Goal: Find specific page/section: Find specific page/section

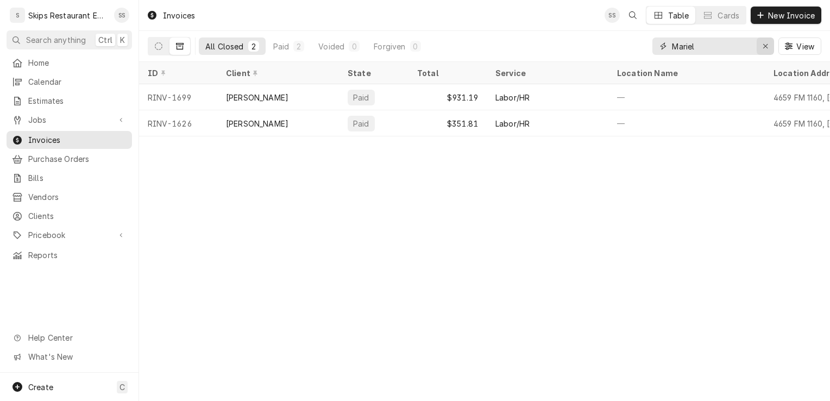
click at [771, 45] on div "Erase input" at bounding box center [765, 46] width 11 height 11
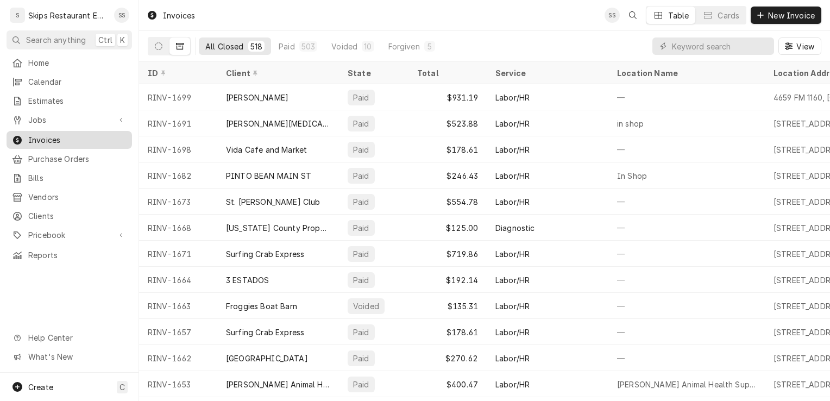
click at [73, 134] on span "Invoices" at bounding box center [77, 139] width 98 height 11
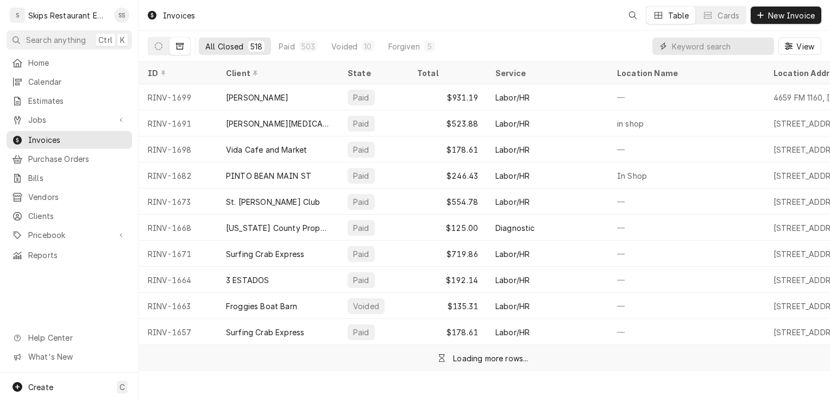
click at [683, 47] on input "Dynamic Content Wrapper" at bounding box center [720, 45] width 97 height 17
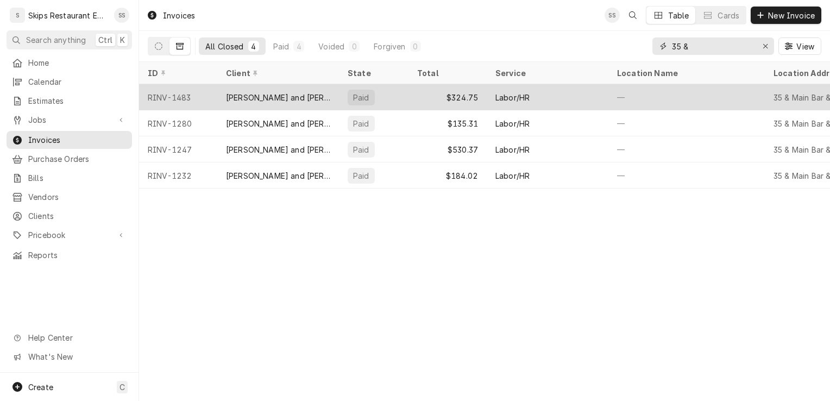
type input "35 &"
click at [297, 89] on div "[PERSON_NAME] and [PERSON_NAME]" at bounding box center [278, 97] width 122 height 26
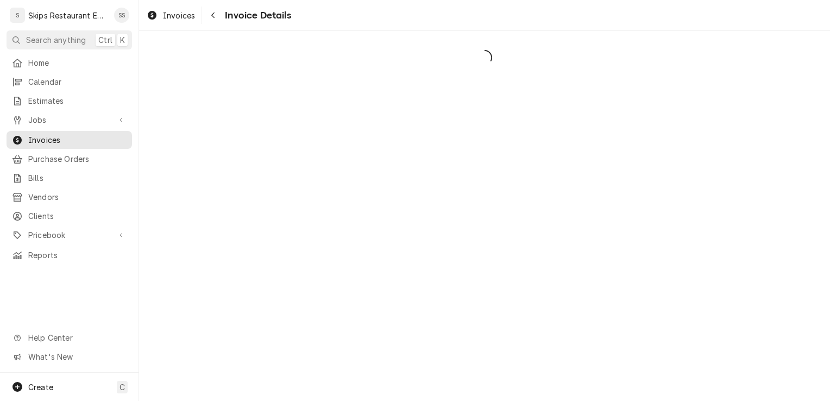
click at [389, 95] on div "Dynamic Content Wrapper" at bounding box center [484, 216] width 691 height 370
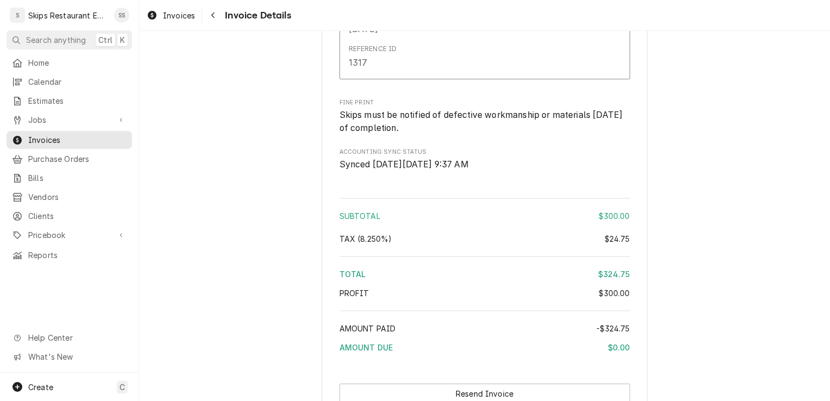
scroll to position [1346, 0]
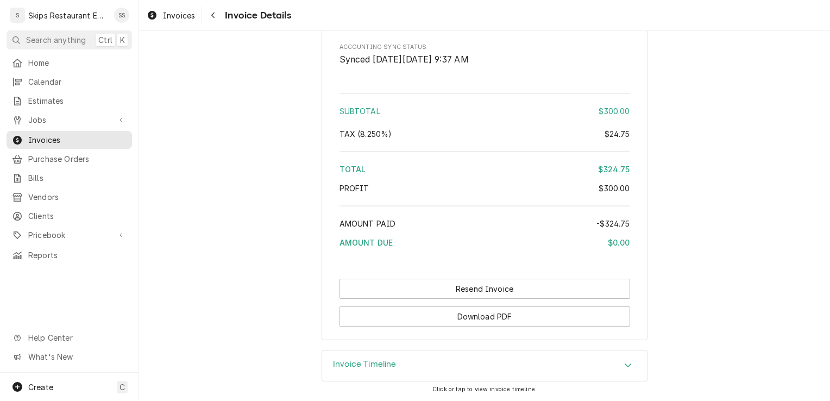
click at [624, 364] on icon "Accordion Header" at bounding box center [628, 365] width 8 height 9
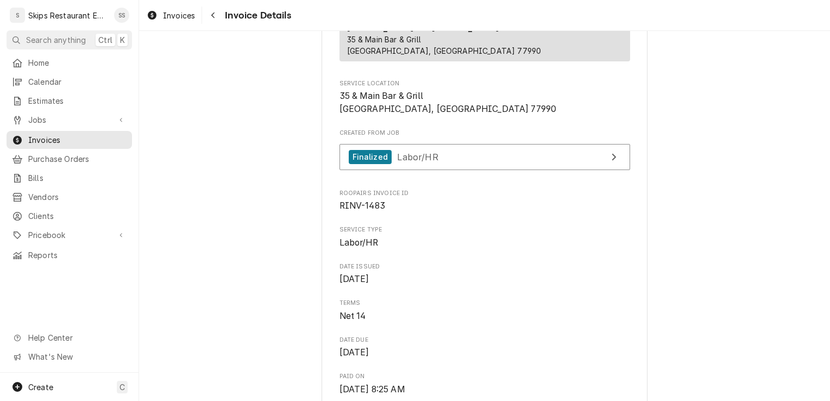
scroll to position [0, 0]
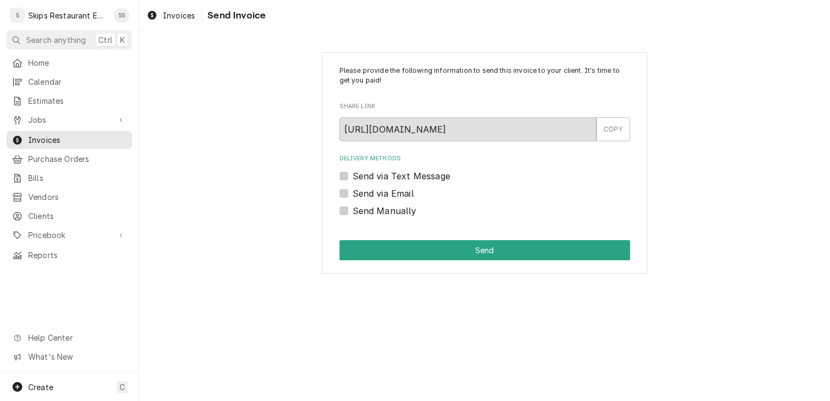
click at [243, 170] on div "Please provide the following information to send this invoice to your client. I…" at bounding box center [484, 162] width 691 height 241
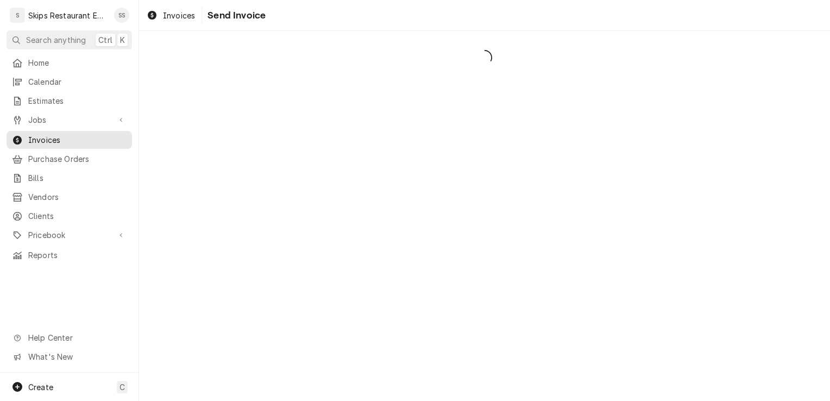
drag, startPoint x: 238, startPoint y: 139, endPoint x: 206, endPoint y: 253, distance: 118.5
click at [40, 138] on span "Invoices" at bounding box center [77, 139] width 98 height 11
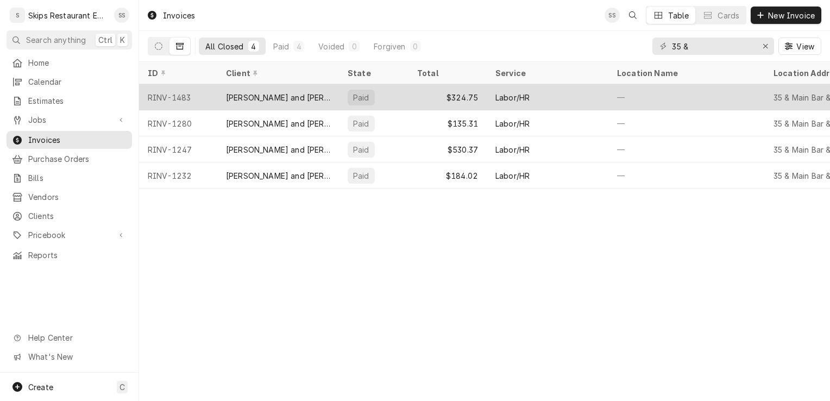
click at [510, 92] on div "Labor/HR" at bounding box center [513, 97] width 34 height 11
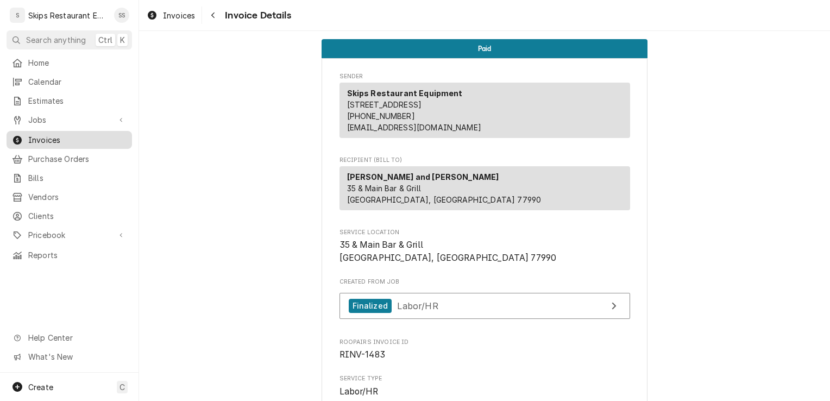
click at [61, 138] on span "Invoices" at bounding box center [77, 139] width 98 height 11
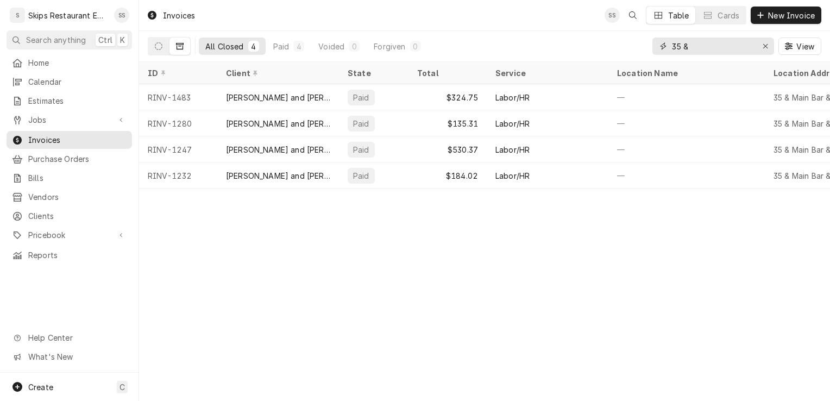
click at [692, 45] on input "35 &" at bounding box center [713, 45] width 82 height 17
type input "3"
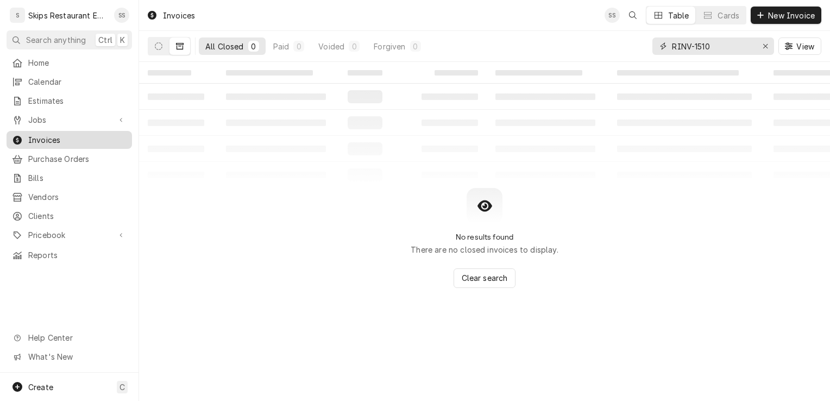
type input "RINV-1510"
click at [45, 134] on span "Invoices" at bounding box center [77, 139] width 98 height 11
click at [763, 47] on icon "Erase input" at bounding box center [766, 46] width 6 height 8
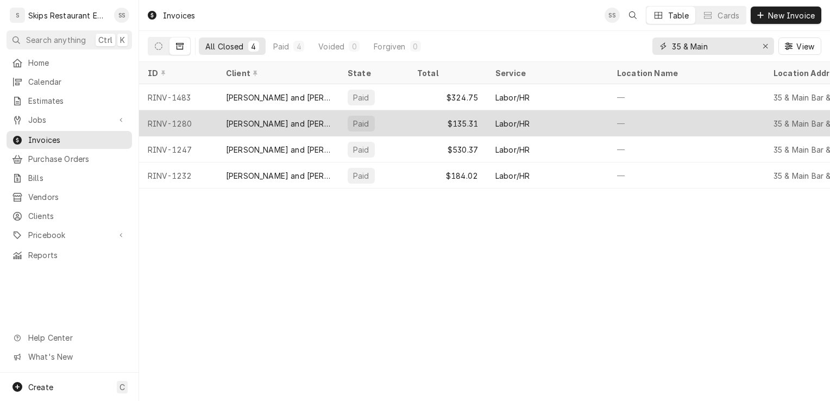
type input "35 & Main"
click at [258, 122] on div "[PERSON_NAME] and [PERSON_NAME]" at bounding box center [278, 123] width 104 height 11
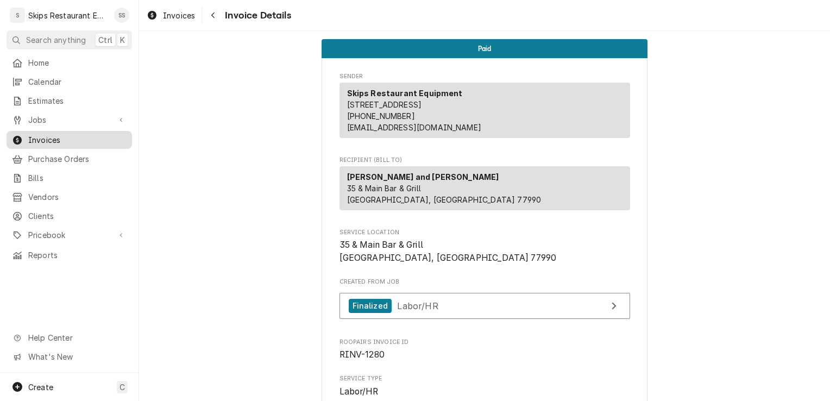
click at [27, 134] on div "Invoices" at bounding box center [69, 139] width 115 height 11
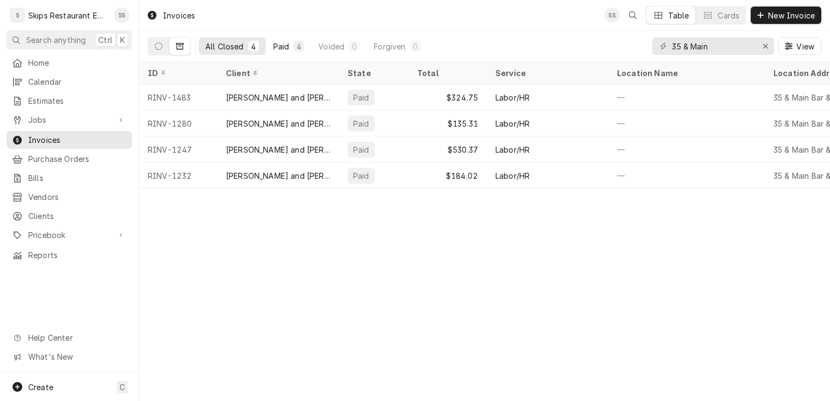
click at [298, 47] on div "4" at bounding box center [299, 46] width 7 height 11
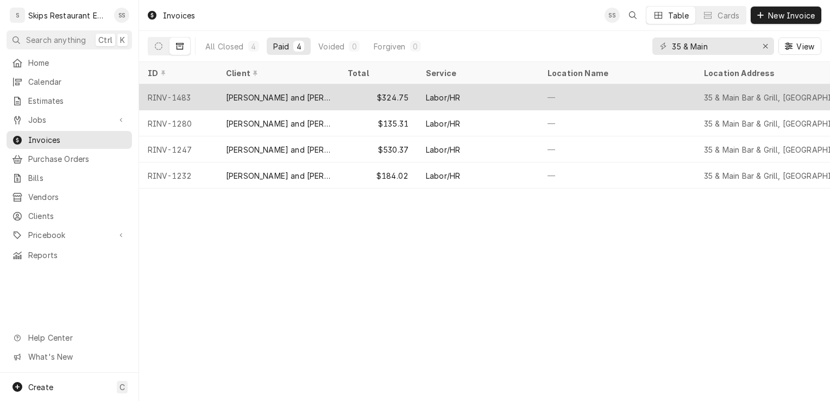
click at [295, 100] on div "[PERSON_NAME] and [PERSON_NAME]" at bounding box center [278, 97] width 104 height 11
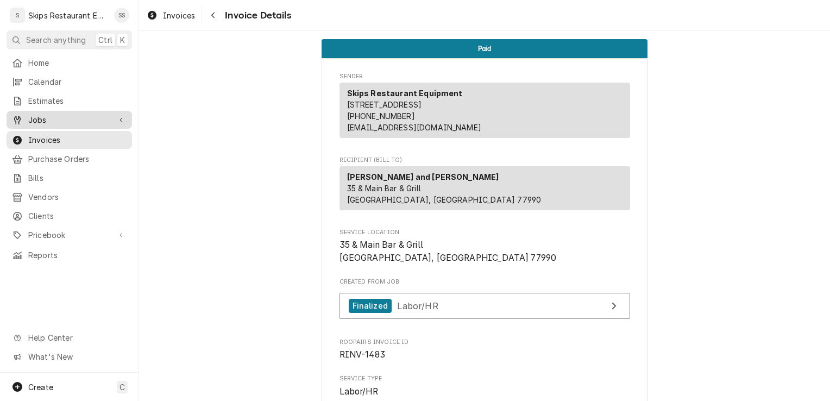
click at [54, 116] on span "Jobs" at bounding box center [69, 119] width 82 height 11
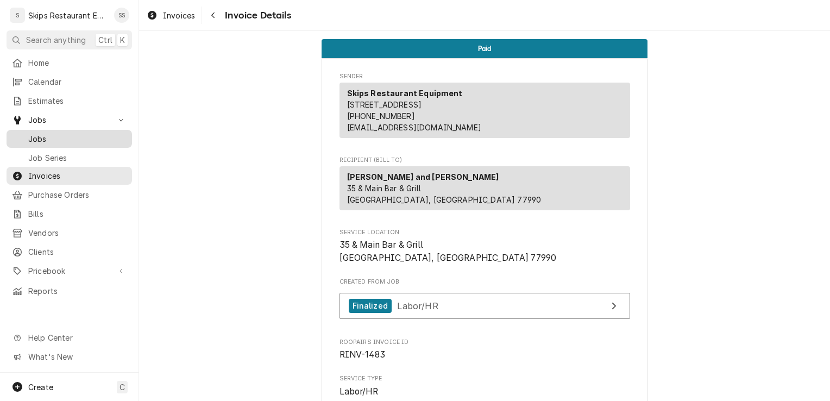
click at [43, 133] on span "Jobs" at bounding box center [77, 138] width 98 height 11
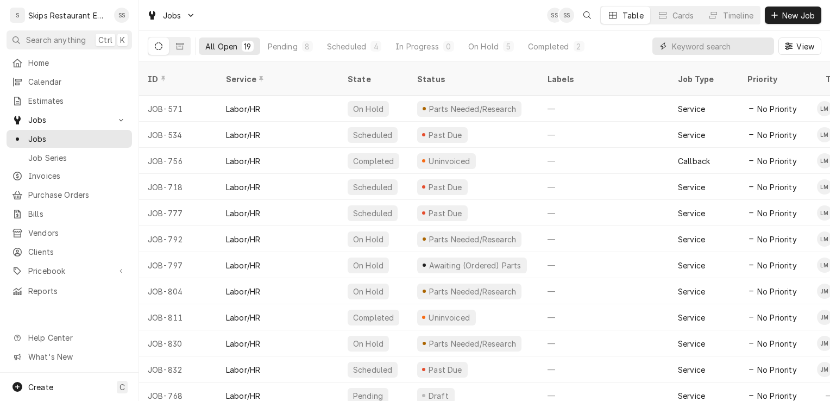
click at [694, 46] on input "Dynamic Content Wrapper" at bounding box center [720, 45] width 97 height 17
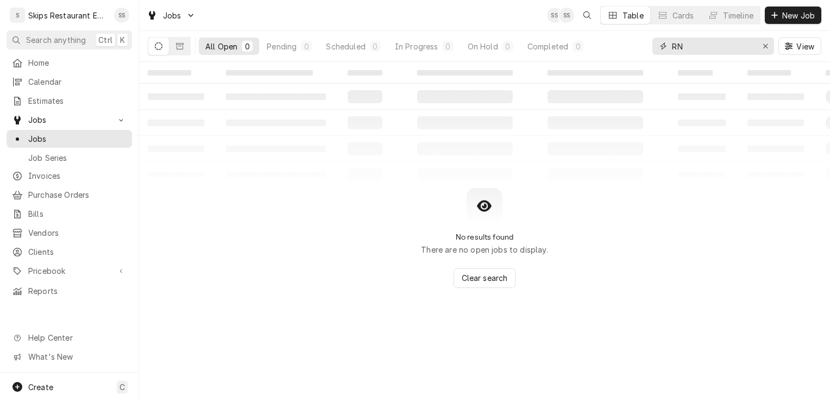
type input "R"
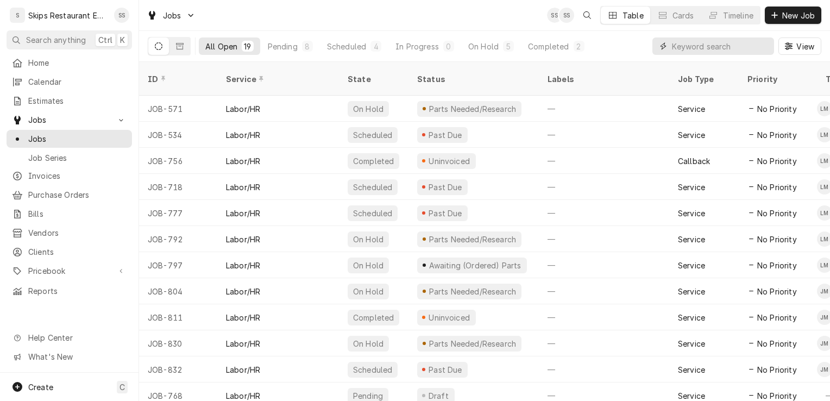
click at [690, 47] on input "Dynamic Content Wrapper" at bounding box center [720, 45] width 97 height 17
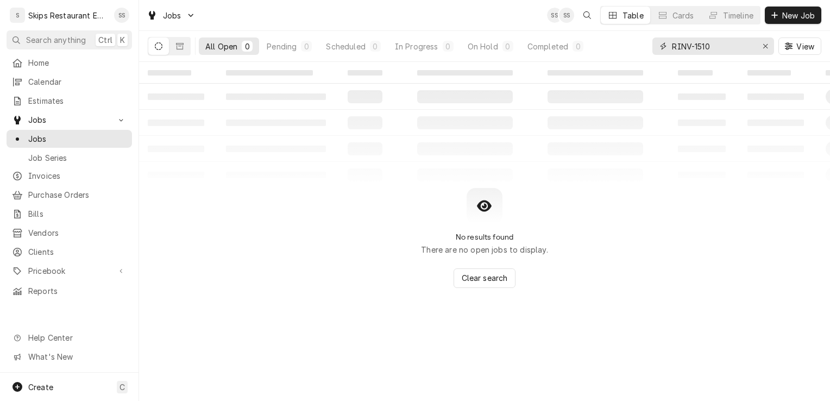
type input "RINV-1510"
click at [157, 49] on icon "Dynamic Content Wrapper" at bounding box center [159, 46] width 8 height 8
click at [184, 46] on button "Dynamic Content Wrapper" at bounding box center [180, 45] width 21 height 17
click at [766, 49] on icon "Erase input" at bounding box center [766, 46] width 6 height 8
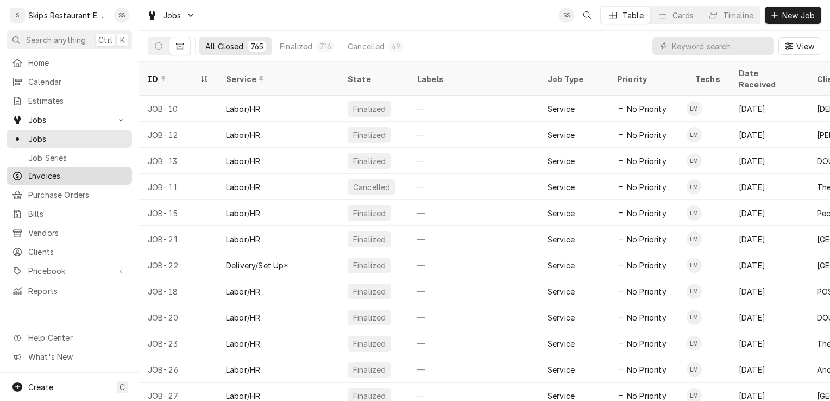
click at [47, 170] on span "Invoices" at bounding box center [77, 175] width 98 height 11
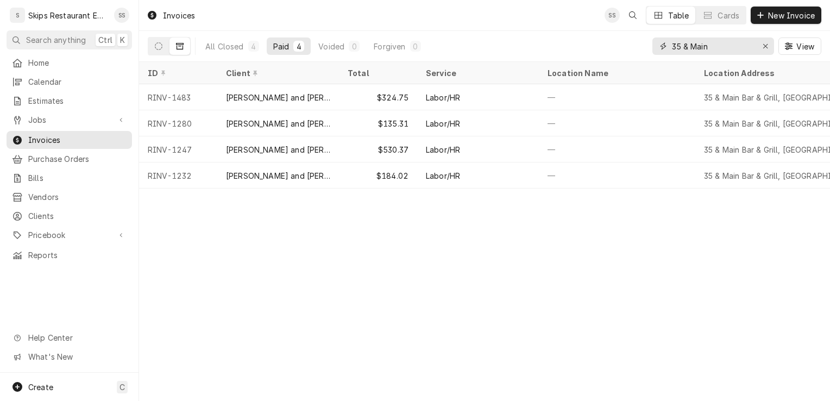
click at [767, 48] on icon "Erase input" at bounding box center [766, 46] width 6 height 8
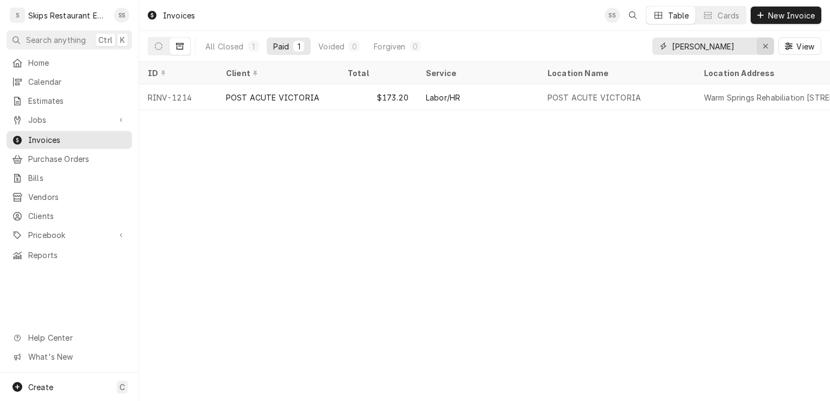
type input "Coleman"
click at [765, 43] on icon "Erase input" at bounding box center [766, 46] width 6 height 8
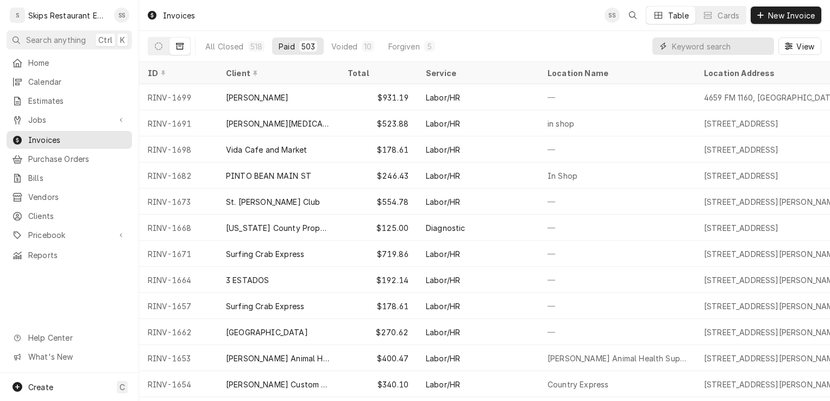
click at [685, 43] on input "Dynamic Content Wrapper" at bounding box center [720, 45] width 97 height 17
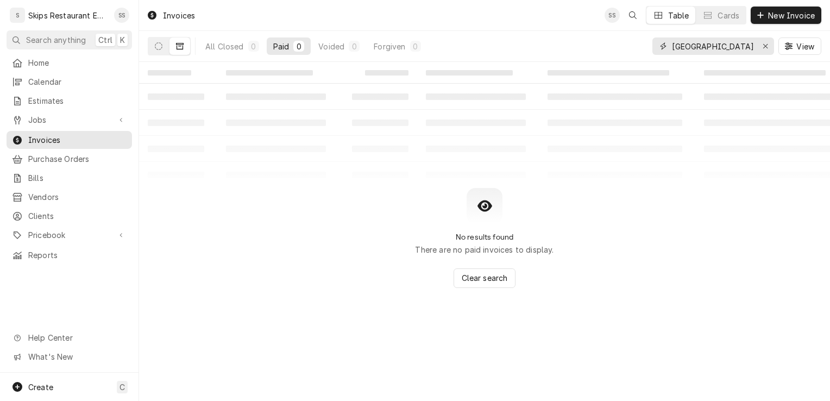
type input "Turkey"
click at [183, 45] on icon "Dynamic Content Wrapper" at bounding box center [180, 46] width 8 height 7
click at [162, 45] on icon "Dynamic Content Wrapper" at bounding box center [159, 46] width 8 height 8
click at [177, 48] on icon "Dynamic Content Wrapper" at bounding box center [180, 46] width 8 height 8
click at [178, 47] on icon "Dynamic Content Wrapper" at bounding box center [180, 46] width 8 height 8
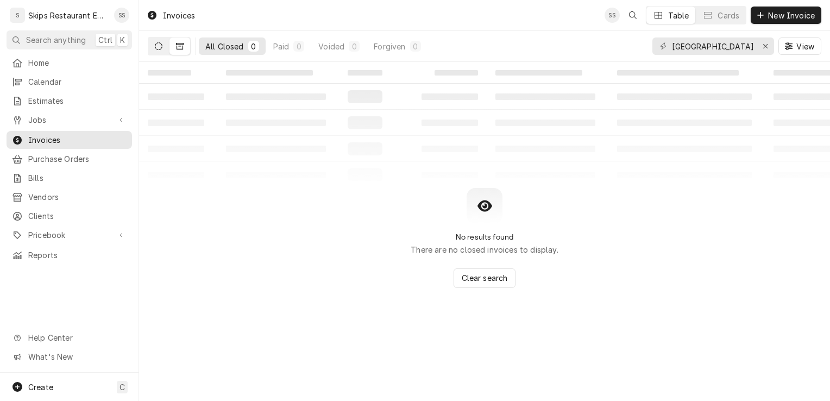
click at [160, 45] on icon "Dynamic Content Wrapper" at bounding box center [159, 46] width 8 height 8
click at [698, 45] on input "Turkey" at bounding box center [713, 45] width 82 height 17
click at [766, 45] on icon "Erase input" at bounding box center [766, 46] width 6 height 8
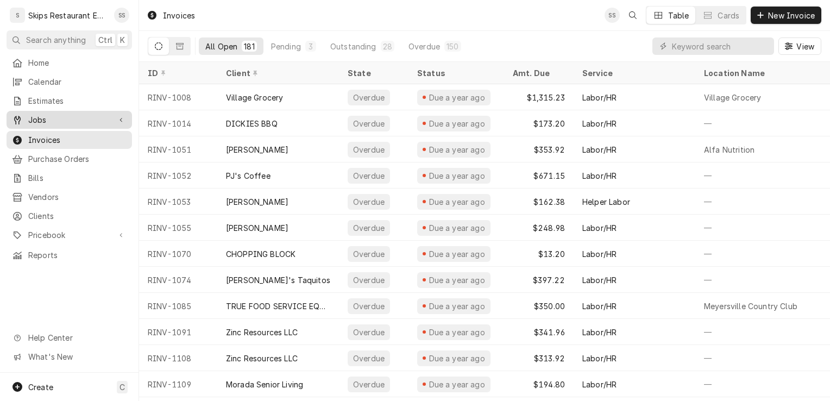
click at [67, 123] on link "Jobs" at bounding box center [70, 120] width 126 height 18
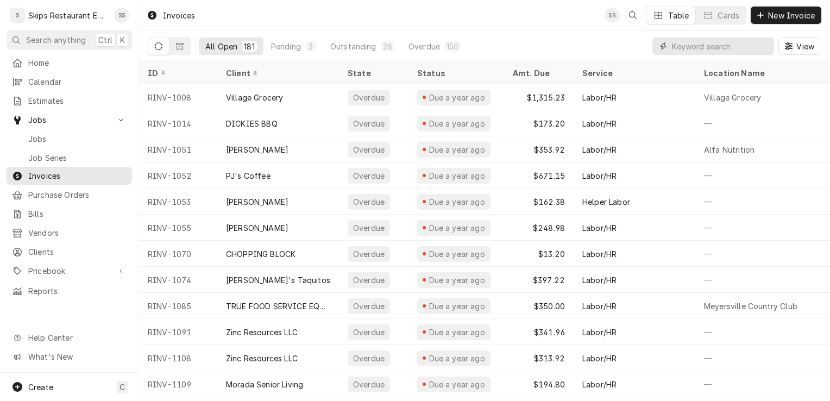
click at [690, 46] on input "Dynamic Content Wrapper" at bounding box center [720, 45] width 97 height 17
click at [34, 120] on span "Jobs" at bounding box center [69, 119] width 82 height 11
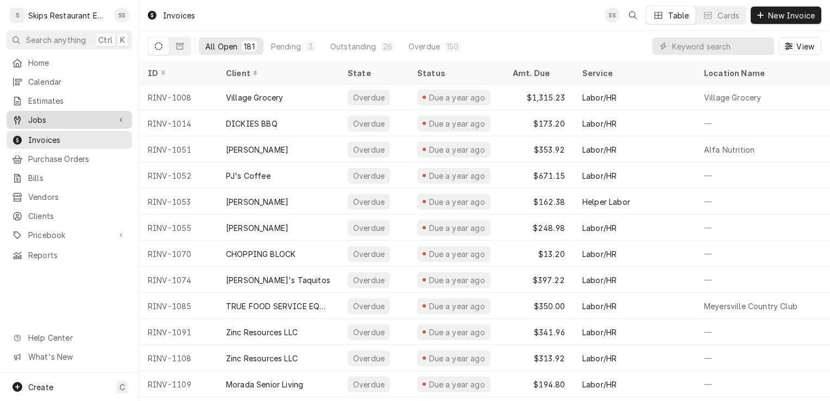
click at [37, 122] on div "Jobs" at bounding box center [69, 120] width 121 height 14
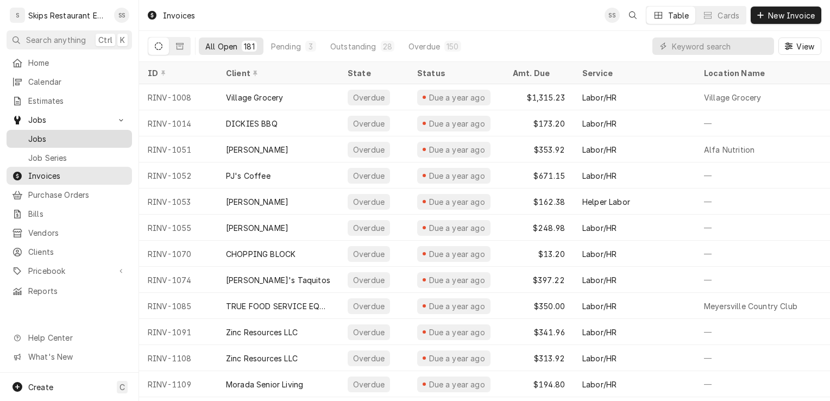
click at [43, 136] on span "Jobs" at bounding box center [77, 138] width 98 height 11
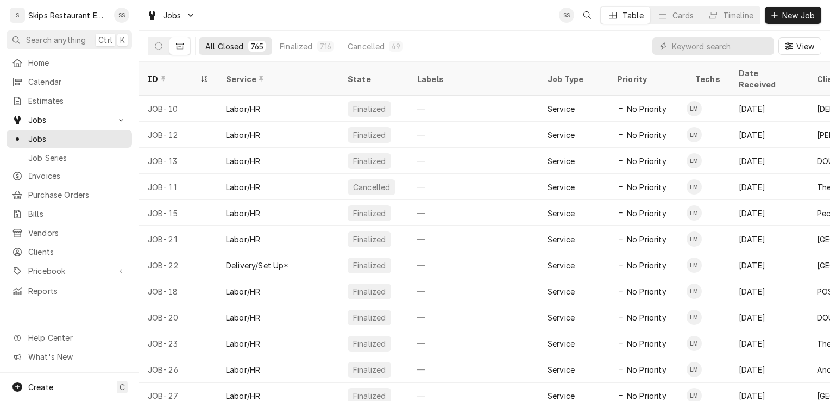
click at [181, 46] on icon "Dynamic Content Wrapper" at bounding box center [180, 46] width 8 height 7
click at [160, 45] on icon "Dynamic Content Wrapper" at bounding box center [159, 46] width 8 height 8
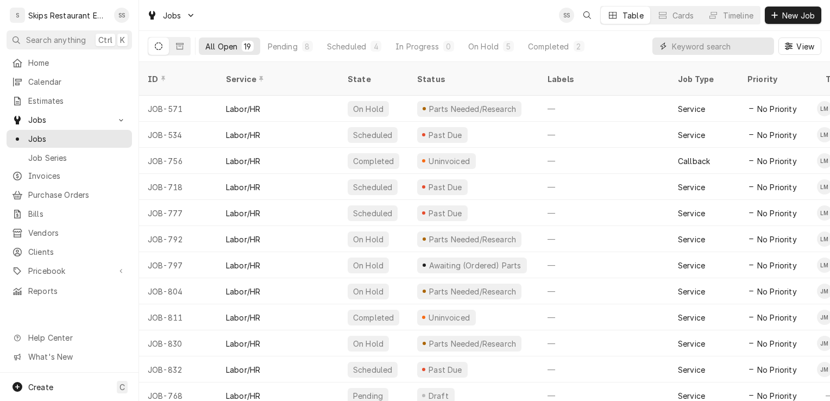
click at [715, 48] on input "Dynamic Content Wrapper" at bounding box center [720, 45] width 97 height 17
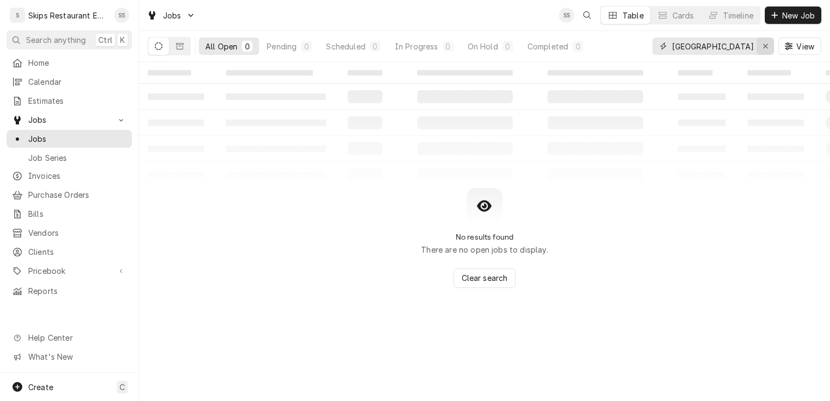
type input "Turkey"
click at [769, 46] on div "Erase input" at bounding box center [765, 46] width 11 height 11
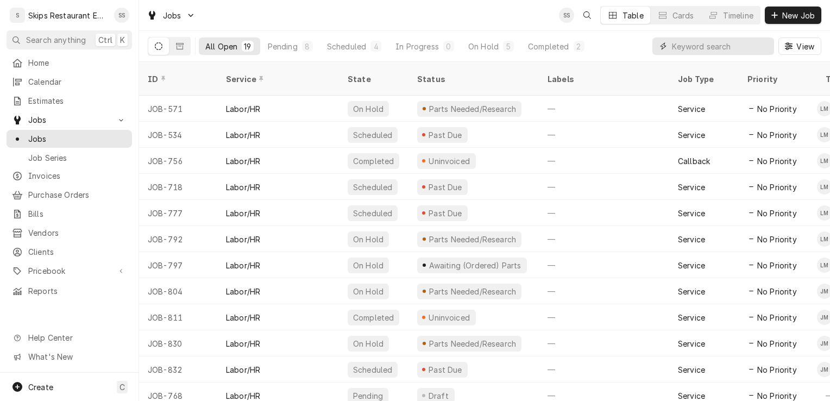
click at [678, 47] on input "Dynamic Content Wrapper" at bounding box center [720, 45] width 97 height 17
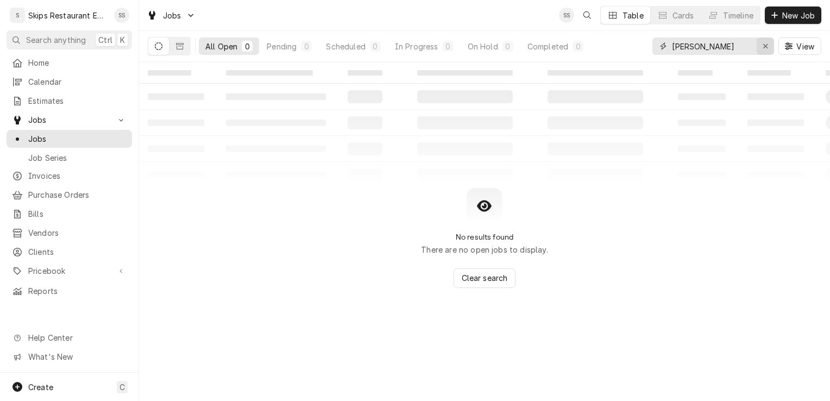
type input "Coleman"
click at [765, 47] on icon "Erase input" at bounding box center [766, 46] width 6 height 8
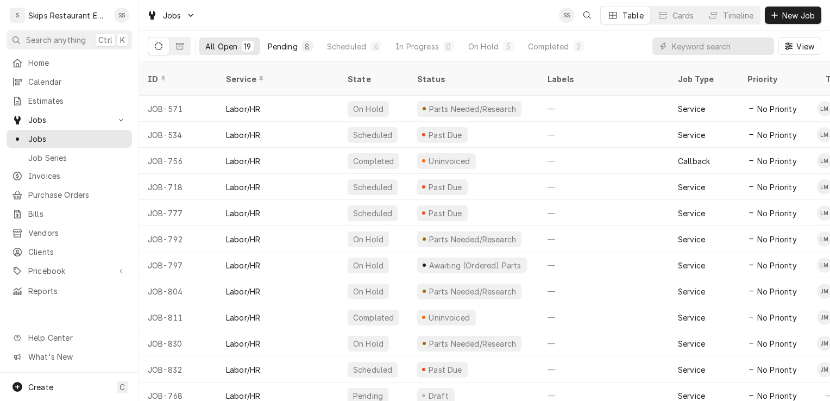
click at [300, 46] on button "Pending 8" at bounding box center [290, 45] width 58 height 17
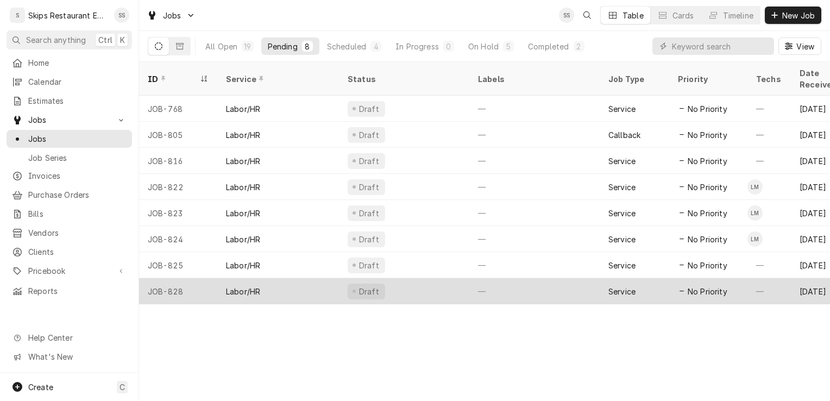
click at [321, 278] on div "Labor/HR" at bounding box center [278, 291] width 122 height 26
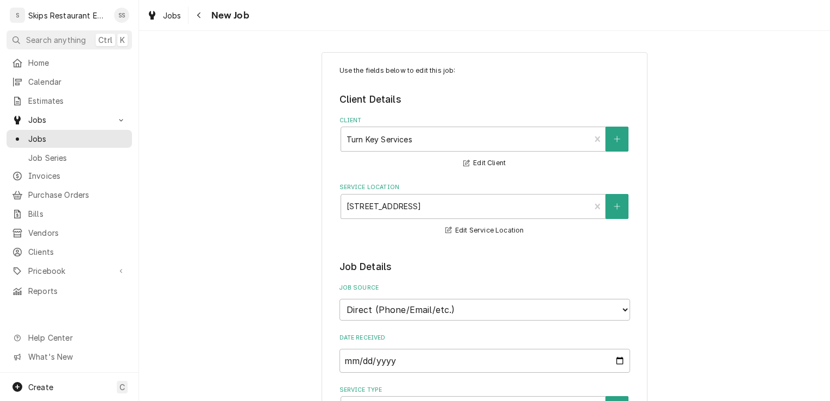
type textarea "x"
